Goal: Task Accomplishment & Management: Manage account settings

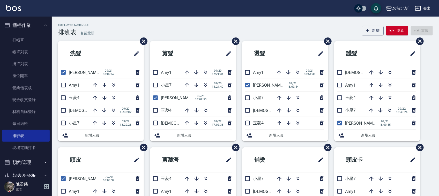
scroll to position [65, 0]
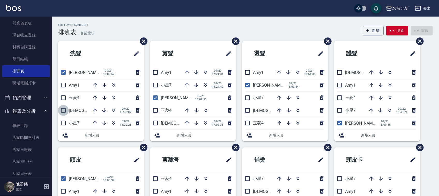
click at [64, 111] on input "checkbox" at bounding box center [63, 110] width 11 height 11
checkbox input "true"
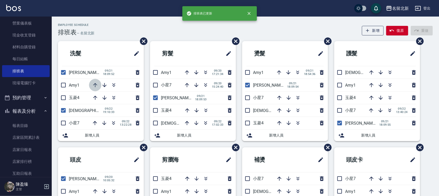
click at [96, 84] on icon "button" at bounding box center [95, 85] width 6 height 6
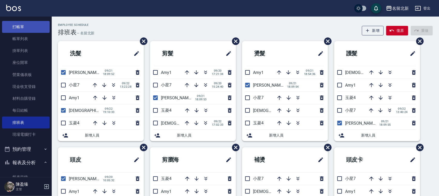
scroll to position [0, 0]
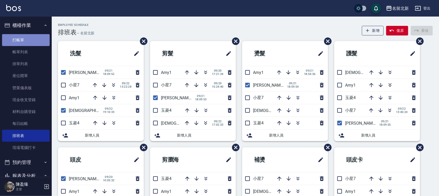
click at [37, 34] on link "打帳單" at bounding box center [26, 40] width 48 height 12
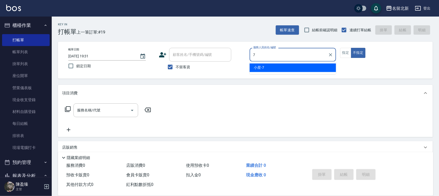
type input "小星-7"
type button "false"
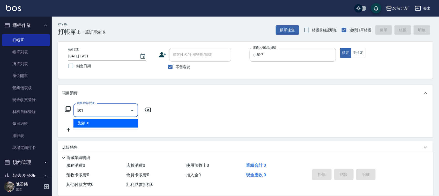
type input "染髮(501)"
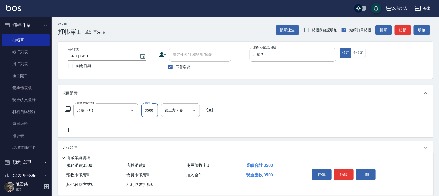
type input "3500"
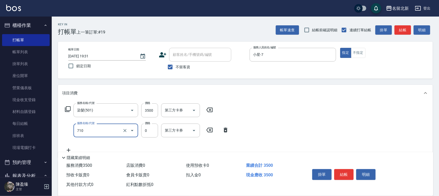
type input "互助100(710)"
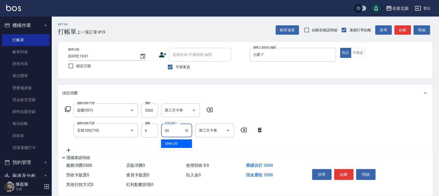
type input "UNA-20"
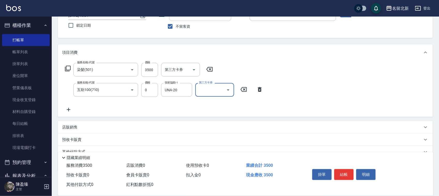
scroll to position [64, 0]
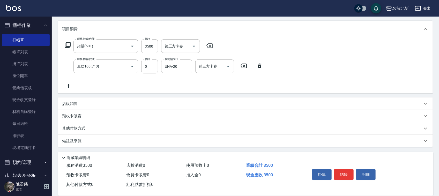
click at [81, 135] on div "備註及來源" at bounding box center [245, 141] width 375 height 12
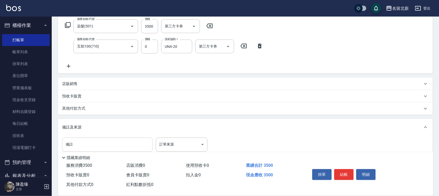
scroll to position [95, 0]
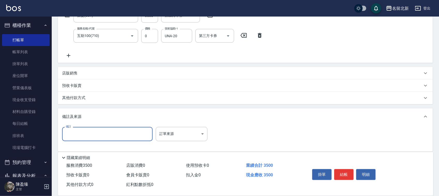
click at [80, 127] on input "備註" at bounding box center [107, 134] width 91 height 14
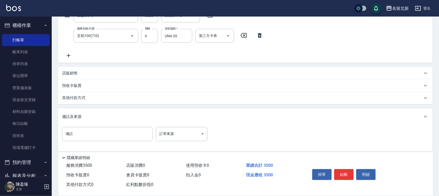
drag, startPoint x: 85, startPoint y: 109, endPoint x: 84, endPoint y: 102, distance: 7.4
click at [84, 106] on div "項目消費 服務名稱/代號 染髮(501) 服務名稱/代號 價格 3500 價格 第三方卡券 第三方卡券 服務名稱/代號 互助100(710) 服務名稱/代號 …" at bounding box center [245, 70] width 375 height 161
click at [84, 102] on div "其他付款方式" at bounding box center [245, 98] width 375 height 12
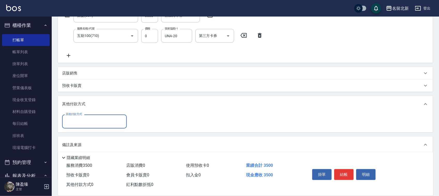
scroll to position [0, 0]
click at [76, 122] on input "其他付款方式" at bounding box center [94, 121] width 60 height 9
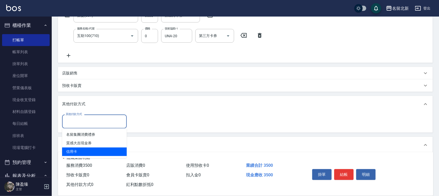
click at [78, 148] on span "信用卡" at bounding box center [94, 152] width 65 height 9
type input "信用卡"
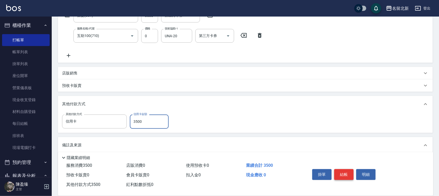
type input "3500"
click at [340, 172] on button "結帳" at bounding box center [343, 174] width 19 height 11
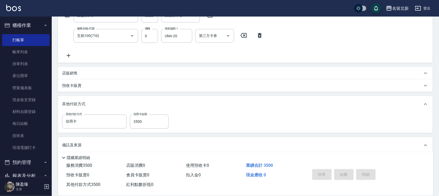
type input "7"
type input "[DATE] 19:32"
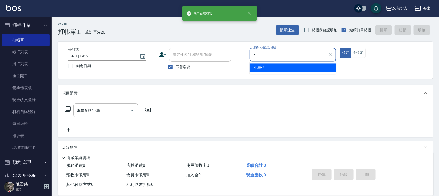
type input "小星-7"
type button "true"
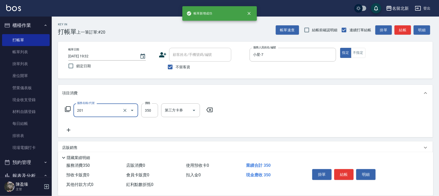
type input "一般洗髮(201)"
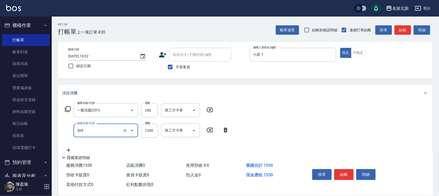
type input "1200元剪髮卡(305)"
type input "1400"
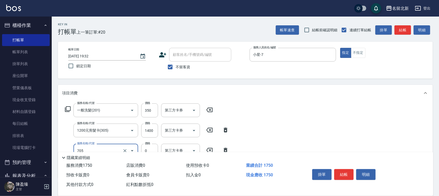
type input "互助50(705)"
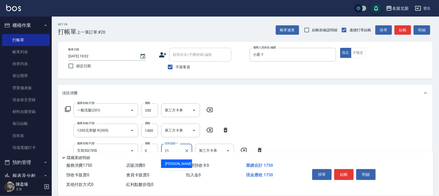
type input "[PERSON_NAME]-21"
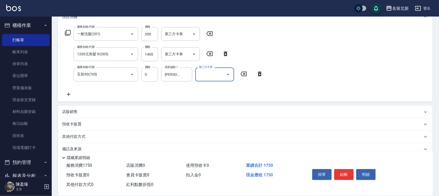
scroll to position [85, 0]
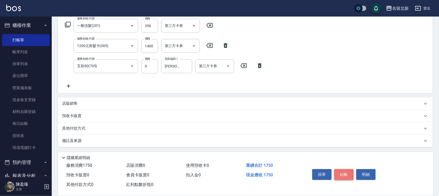
click at [346, 174] on button "結帳" at bounding box center [343, 174] width 19 height 11
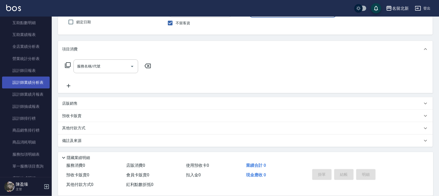
scroll to position [194, 0]
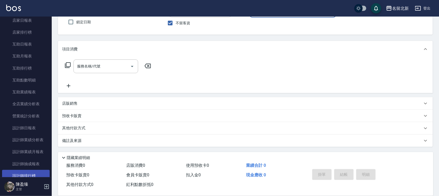
click at [33, 171] on link "設計師排行榜" at bounding box center [26, 176] width 48 height 12
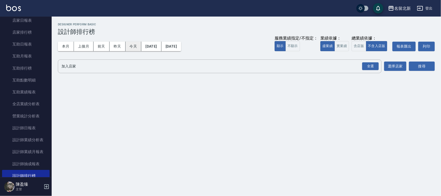
click at [135, 51] on button "今天" at bounding box center [134, 47] width 16 height 10
click at [371, 63] on div "全選" at bounding box center [371, 66] width 17 height 8
click at [425, 65] on button "搜尋" at bounding box center [422, 67] width 26 height 10
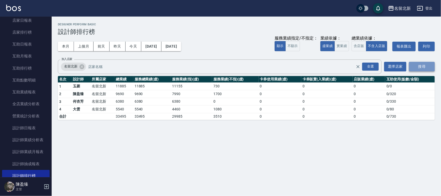
click at [421, 67] on button "搜尋" at bounding box center [422, 67] width 26 height 10
click at [64, 46] on button "本月" at bounding box center [66, 47] width 16 height 10
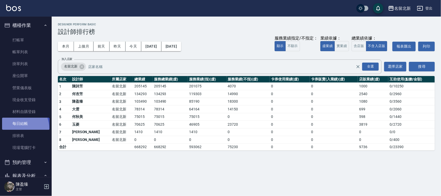
click at [14, 129] on link "每日結帳" at bounding box center [26, 124] width 48 height 12
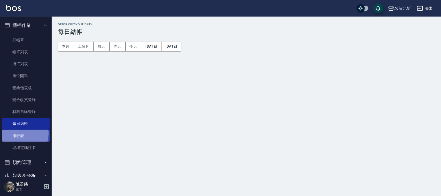
click at [17, 133] on link "排班表" at bounding box center [26, 136] width 48 height 12
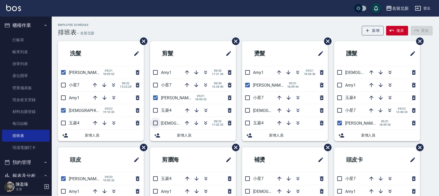
click at [157, 123] on input "checkbox" at bounding box center [155, 123] width 11 height 11
checkbox input "true"
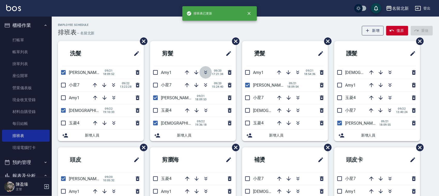
click at [206, 74] on icon "button" at bounding box center [205, 72] width 6 height 6
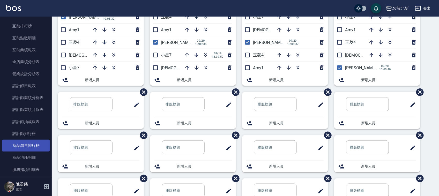
scroll to position [259, 0]
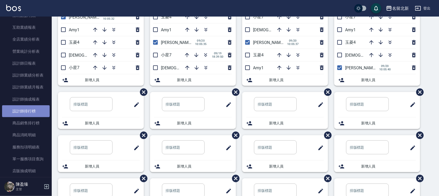
click at [34, 112] on link "設計師排行榜" at bounding box center [26, 111] width 48 height 12
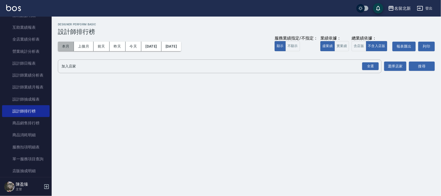
click at [66, 49] on button "本月" at bounding box center [66, 47] width 16 height 10
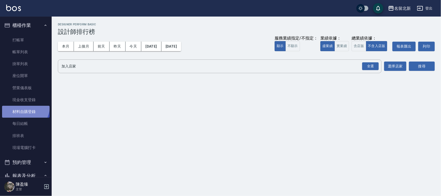
click at [21, 106] on link "材料自購登錄" at bounding box center [26, 112] width 48 height 12
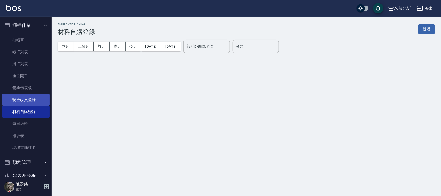
click at [22, 99] on link "現金收支登錄" at bounding box center [26, 100] width 48 height 12
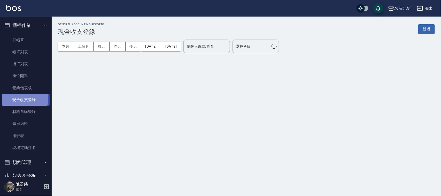
click at [22, 99] on link "現金收支登錄" at bounding box center [26, 100] width 48 height 12
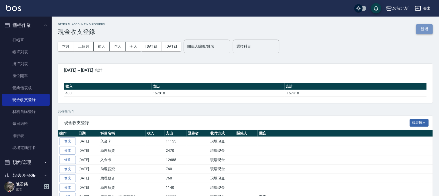
click at [421, 28] on button "新增" at bounding box center [424, 29] width 17 height 10
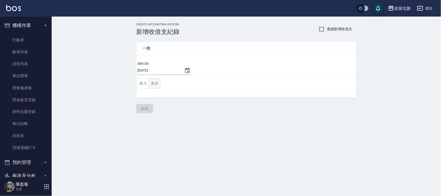
click at [152, 85] on button "支出" at bounding box center [155, 83] width 12 height 11
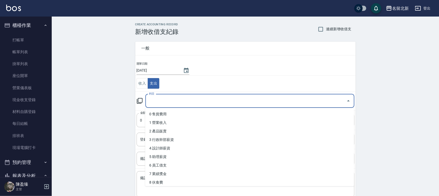
click at [158, 104] on input "科目" at bounding box center [246, 100] width 197 height 9
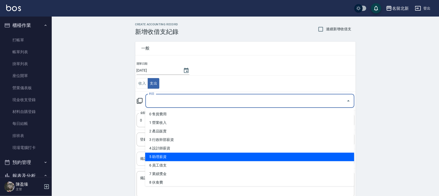
drag, startPoint x: 164, startPoint y: 157, endPoint x: 165, endPoint y: 152, distance: 4.8
click at [164, 157] on li "5 助理薪資" at bounding box center [249, 157] width 209 height 9
type input "5 助理薪資"
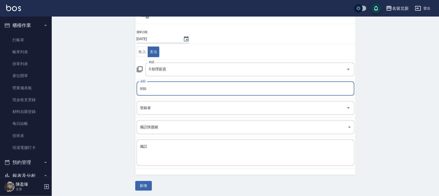
scroll to position [33, 0]
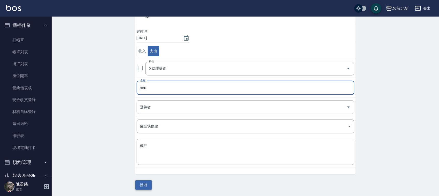
type input "950"
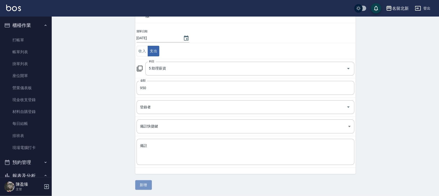
drag, startPoint x: 150, startPoint y: 180, endPoint x: 148, endPoint y: 183, distance: 3.1
click at [148, 183] on button "新增" at bounding box center [143, 185] width 17 height 10
click at [148, 183] on div "一般 開單日期 [DATE] 收入 支出 科目 5 助理薪資 科目 金額 950 金額 登錄者 登錄者 備註快捷鍵 ​ 備註快捷鍵 備註 x 備註 新增" at bounding box center [245, 96] width 220 height 187
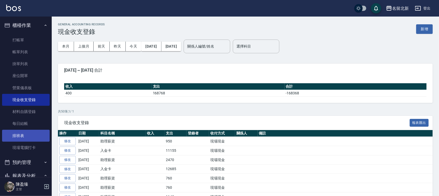
drag, startPoint x: 28, startPoint y: 136, endPoint x: 33, endPoint y: 135, distance: 5.5
click at [28, 136] on link "排班表" at bounding box center [26, 136] width 48 height 12
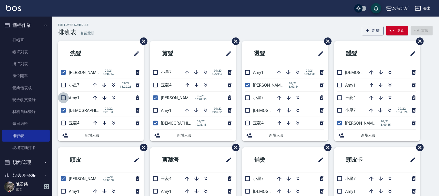
click at [64, 98] on input "checkbox" at bounding box center [63, 97] width 11 height 11
checkbox input "true"
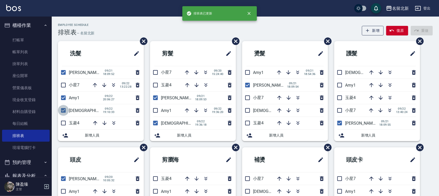
click at [60, 111] on input "checkbox" at bounding box center [63, 110] width 11 height 11
checkbox input "false"
click at [60, 121] on input "checkbox" at bounding box center [63, 123] width 11 height 11
checkbox input "true"
click at [157, 86] on input "checkbox" at bounding box center [155, 85] width 11 height 11
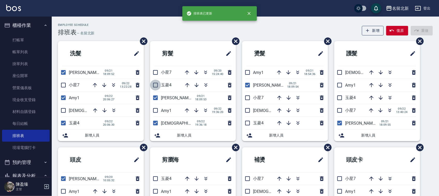
checkbox input "true"
click at [157, 113] on input "checkbox" at bounding box center [155, 110] width 11 height 11
checkbox input "true"
click at [155, 130] on div "新增人員" at bounding box center [193, 136] width 86 height 12
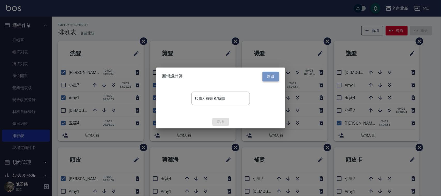
click at [274, 78] on button "返回" at bounding box center [271, 77] width 17 height 10
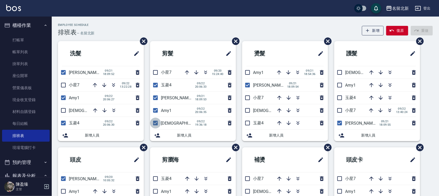
click at [155, 122] on input "checkbox" at bounding box center [155, 123] width 11 height 11
checkbox input "false"
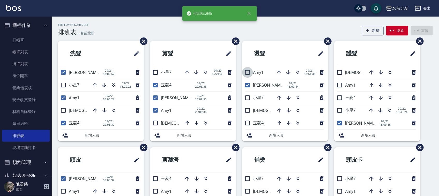
drag, startPoint x: 245, startPoint y: 70, endPoint x: 245, endPoint y: 83, distance: 12.4
click at [245, 71] on input "checkbox" at bounding box center [247, 72] width 11 height 11
checkbox input "true"
click at [247, 122] on input "checkbox" at bounding box center [247, 123] width 11 height 11
checkbox input "true"
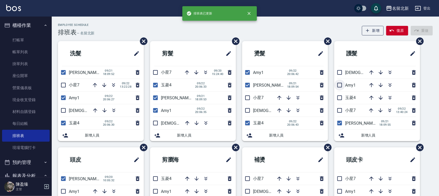
click at [341, 87] on input "checkbox" at bounding box center [339, 85] width 11 height 11
checkbox input "true"
click at [340, 100] on input "checkbox" at bounding box center [339, 97] width 11 height 11
checkbox input "true"
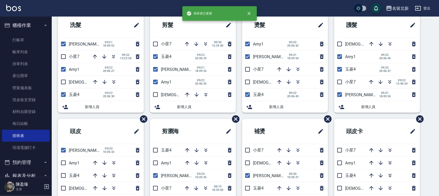
scroll to position [97, 0]
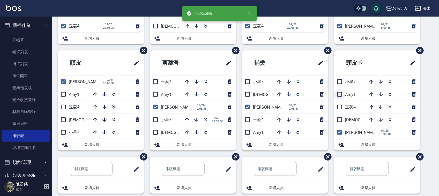
click at [340, 95] on input "checkbox" at bounding box center [339, 94] width 11 height 11
checkbox input "true"
drag, startPoint x: 337, startPoint y: 107, endPoint x: 330, endPoint y: 110, distance: 7.5
click at [337, 107] on input "checkbox" at bounding box center [339, 107] width 11 height 11
checkbox input "true"
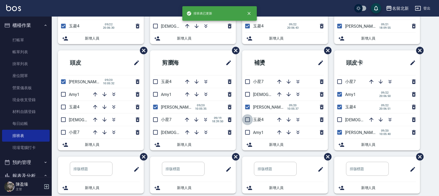
click at [245, 118] on input "checkbox" at bounding box center [247, 119] width 11 height 11
checkbox input "true"
click at [247, 131] on input "checkbox" at bounding box center [247, 132] width 11 height 11
checkbox input "true"
click at [156, 93] on input "checkbox" at bounding box center [155, 94] width 11 height 11
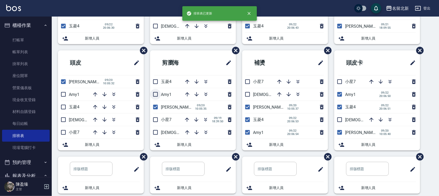
checkbox input "true"
click at [60, 95] on input "checkbox" at bounding box center [63, 94] width 11 height 11
checkbox input "true"
click at [64, 109] on input "checkbox" at bounding box center [63, 107] width 11 height 11
checkbox input "true"
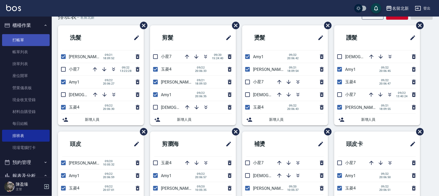
scroll to position [0, 0]
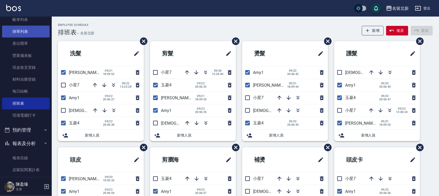
click at [17, 42] on link "座位開單" at bounding box center [26, 43] width 48 height 12
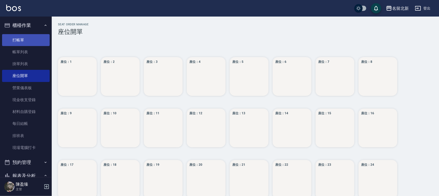
click at [24, 36] on link "打帳單" at bounding box center [26, 40] width 48 height 12
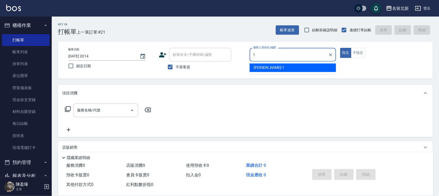
type input "[PERSON_NAME]-1"
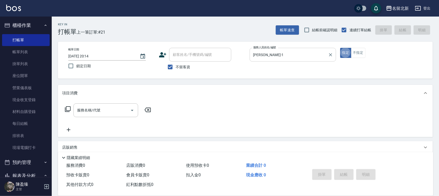
type button "true"
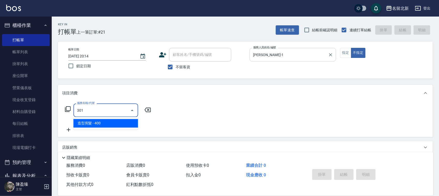
type input "造型剪髮(301)"
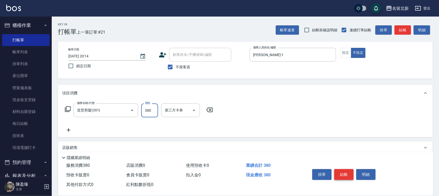
type input "380"
drag, startPoint x: 344, startPoint y: 173, endPoint x: 349, endPoint y: 169, distance: 6.3
click at [349, 169] on button "結帳" at bounding box center [343, 174] width 19 height 11
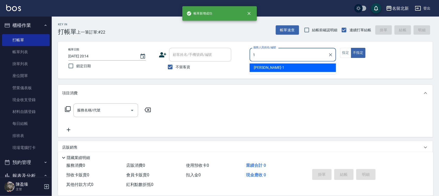
type input "[PERSON_NAME]-1"
type button "false"
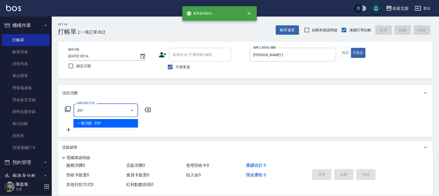
type input "一般洗髮(201)"
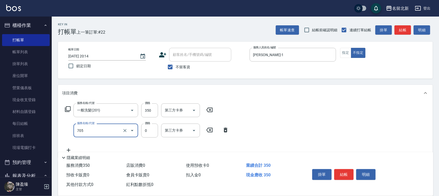
type input "互助50(705)"
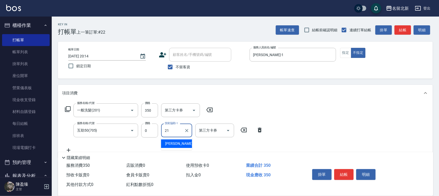
type input "[PERSON_NAME]-21"
click at [349, 169] on button "結帳" at bounding box center [343, 174] width 19 height 11
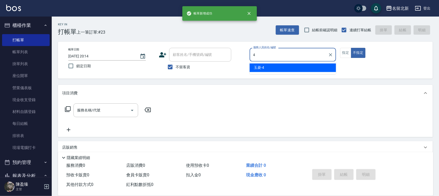
type input "玉菱-4"
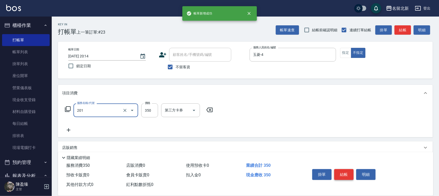
type input "一般洗髮(201)"
click at [346, 171] on button "結帳" at bounding box center [343, 174] width 19 height 11
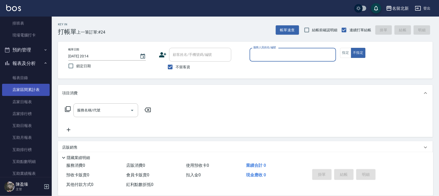
scroll to position [97, 0]
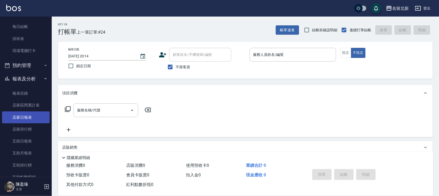
click at [20, 115] on link "店家日報表" at bounding box center [26, 117] width 48 height 12
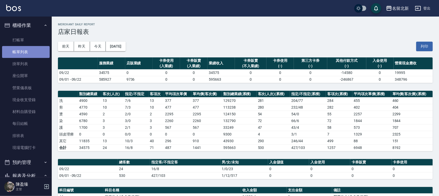
click at [36, 48] on link "帳單列表" at bounding box center [26, 52] width 48 height 12
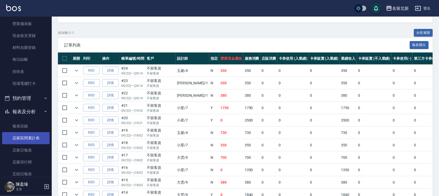
scroll to position [65, 0]
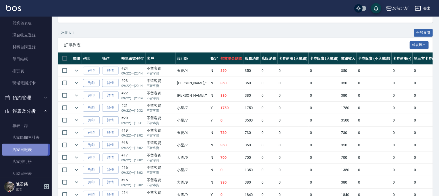
click at [16, 149] on link "店家日報表" at bounding box center [26, 150] width 48 height 12
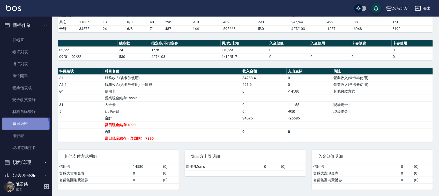
click at [24, 127] on link "每日結帳" at bounding box center [26, 124] width 48 height 12
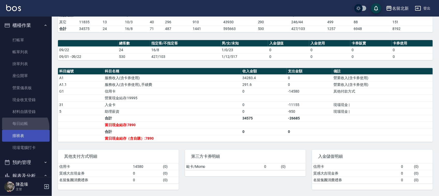
click at [25, 129] on link "每日結帳" at bounding box center [26, 124] width 48 height 12
click at [28, 135] on link "排班表" at bounding box center [26, 136] width 48 height 12
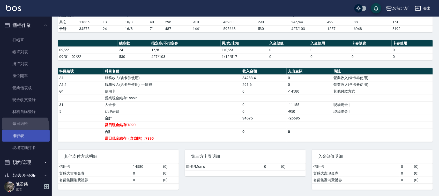
click at [28, 135] on link "排班表" at bounding box center [26, 136] width 48 height 12
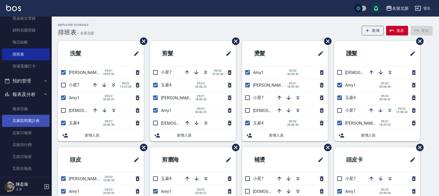
scroll to position [97, 0]
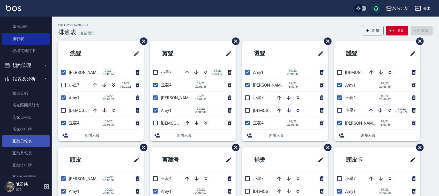
click at [36, 141] on link "互助日報表" at bounding box center [26, 141] width 48 height 12
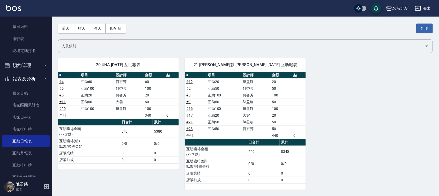
scroll to position [19, 0]
click at [86, 26] on button "昨天" at bounding box center [82, 29] width 16 height 10
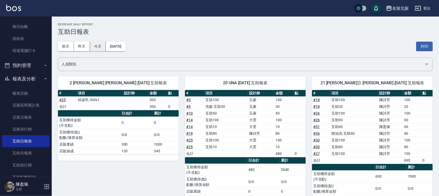
click at [96, 49] on button "今天" at bounding box center [98, 47] width 16 height 10
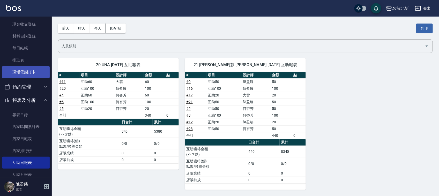
scroll to position [65, 0]
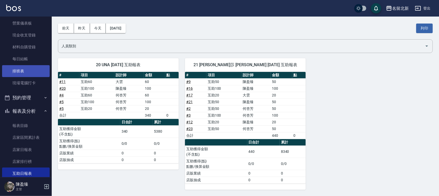
click at [25, 75] on link "排班表" at bounding box center [26, 71] width 48 height 12
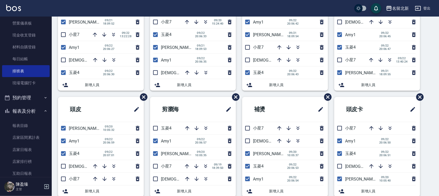
scroll to position [51, 0]
